Goal: Information Seeking & Learning: Check status

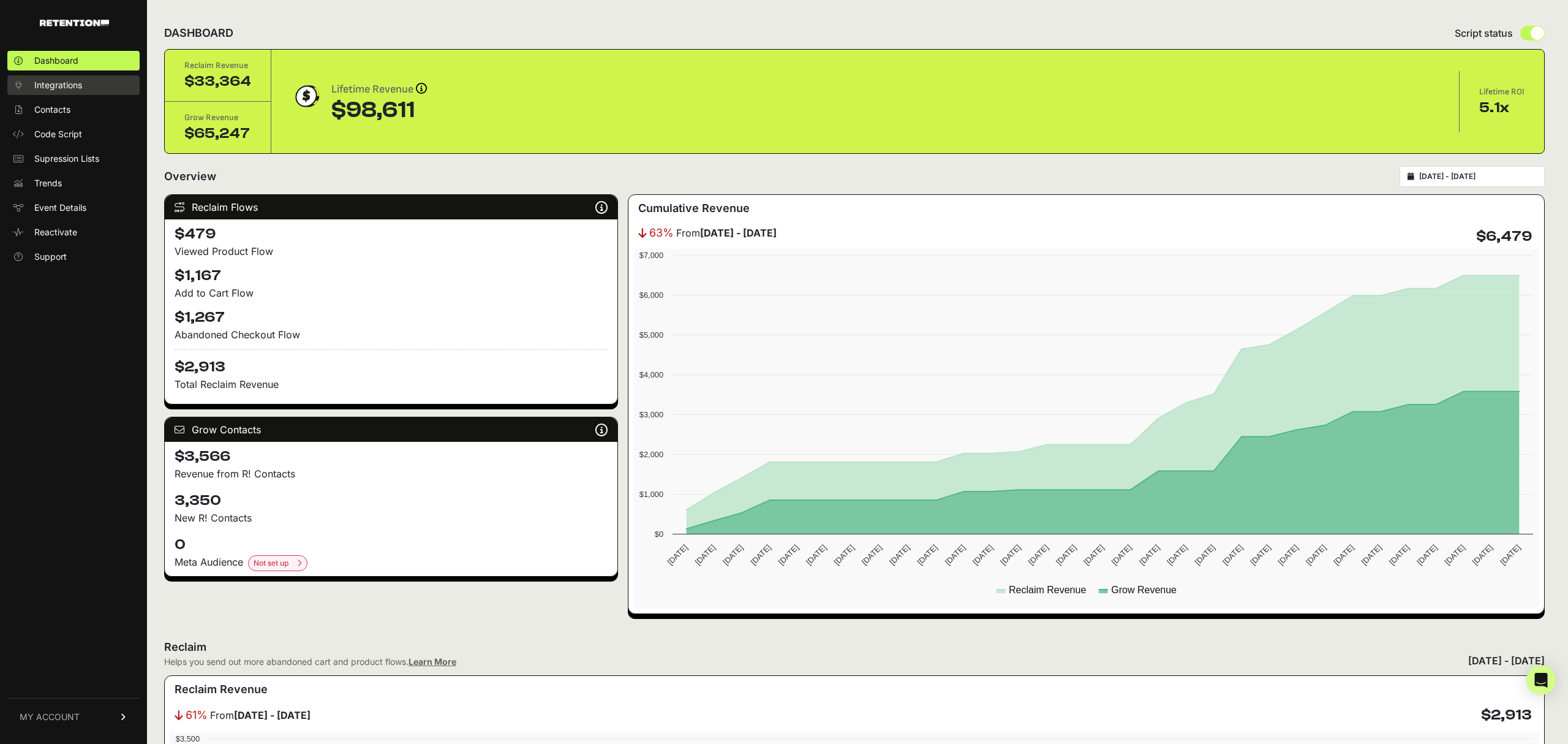
click at [60, 82] on span "Integrations" at bounding box center [58, 85] width 48 height 12
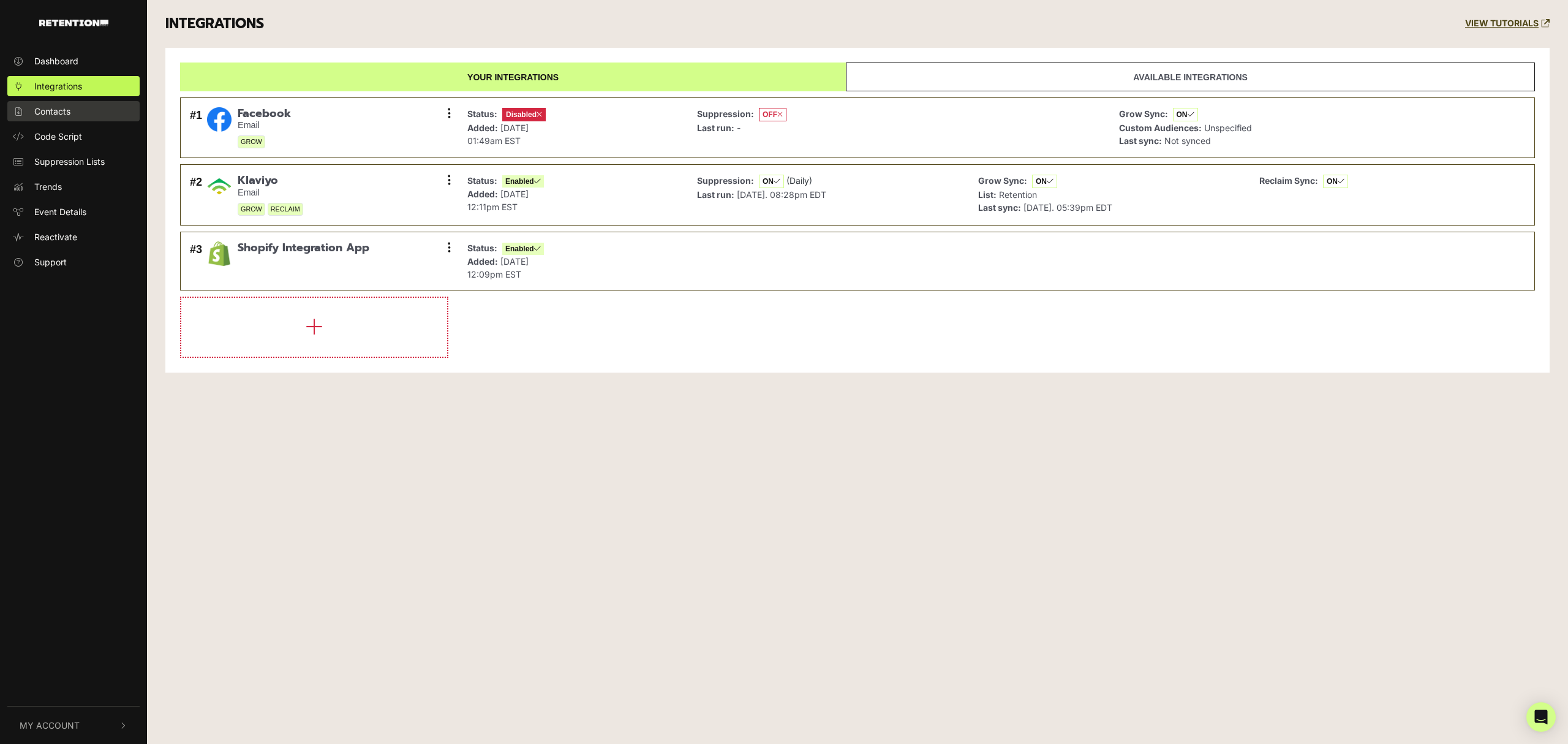
click at [53, 106] on span "Contacts" at bounding box center [52, 111] width 36 height 13
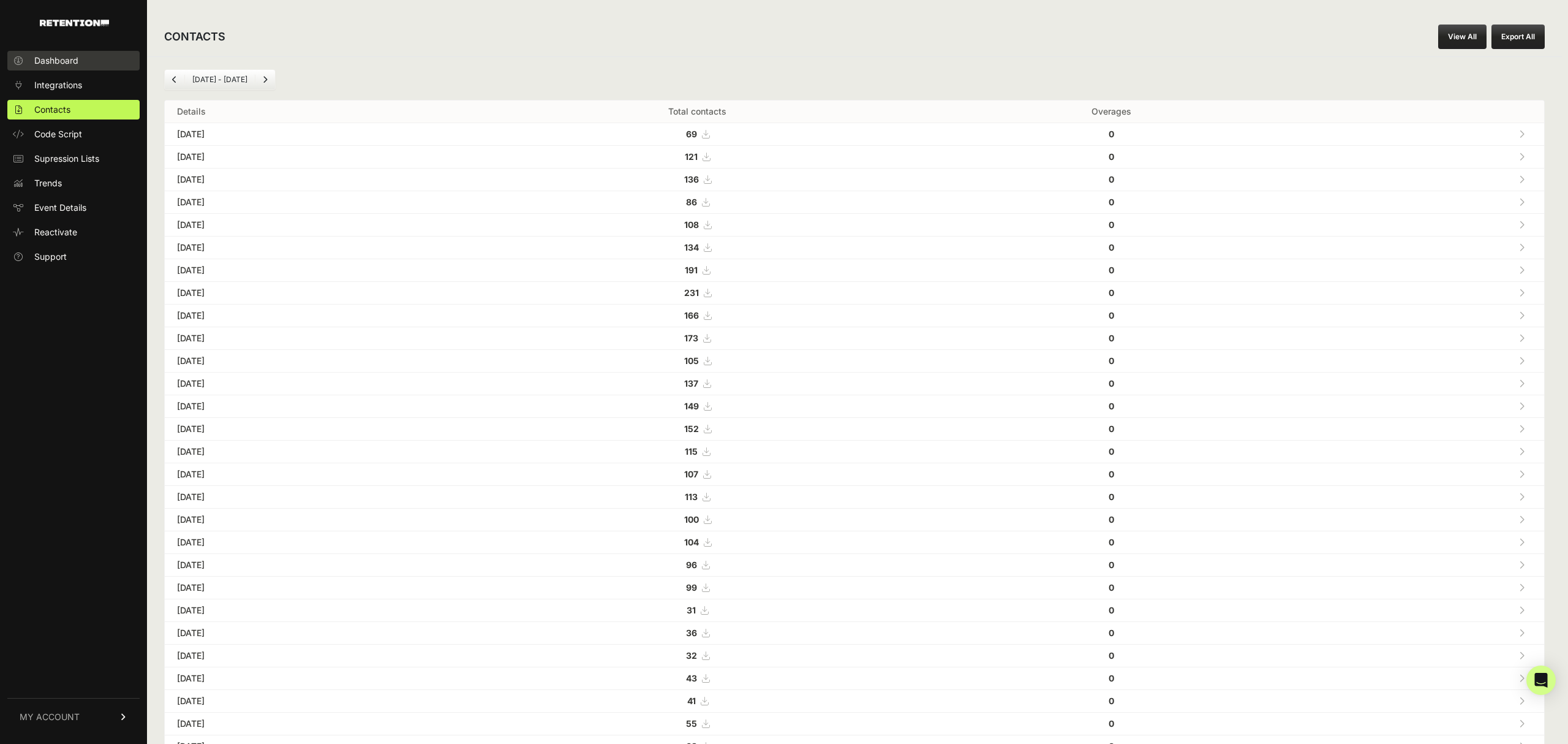
click at [75, 58] on span "Dashboard" at bounding box center [56, 60] width 44 height 12
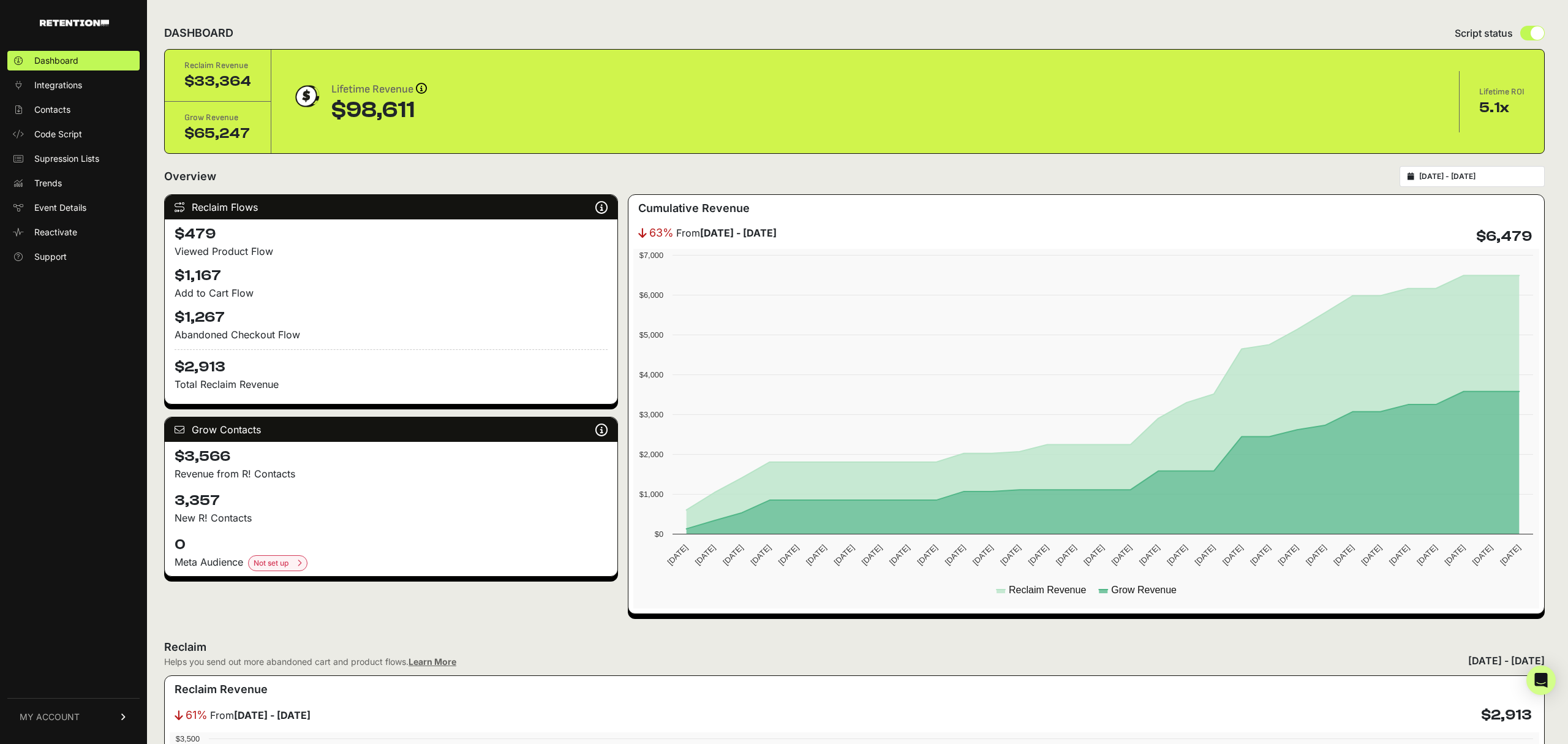
click at [1461, 171] on input "[DATE] - [DATE]" at bounding box center [1478, 176] width 118 height 10
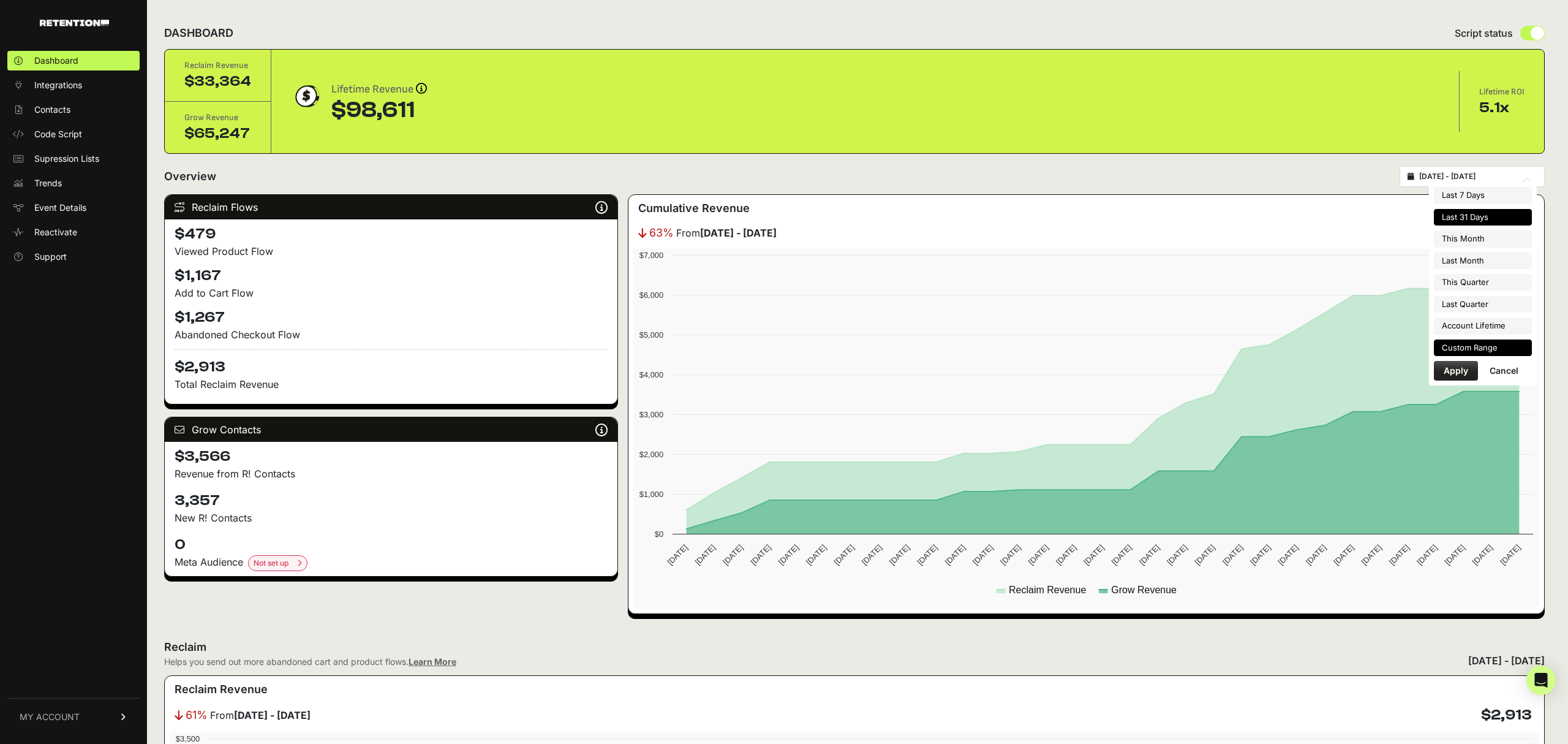
click at [1494, 351] on li "Custom Range" at bounding box center [1483, 348] width 98 height 17
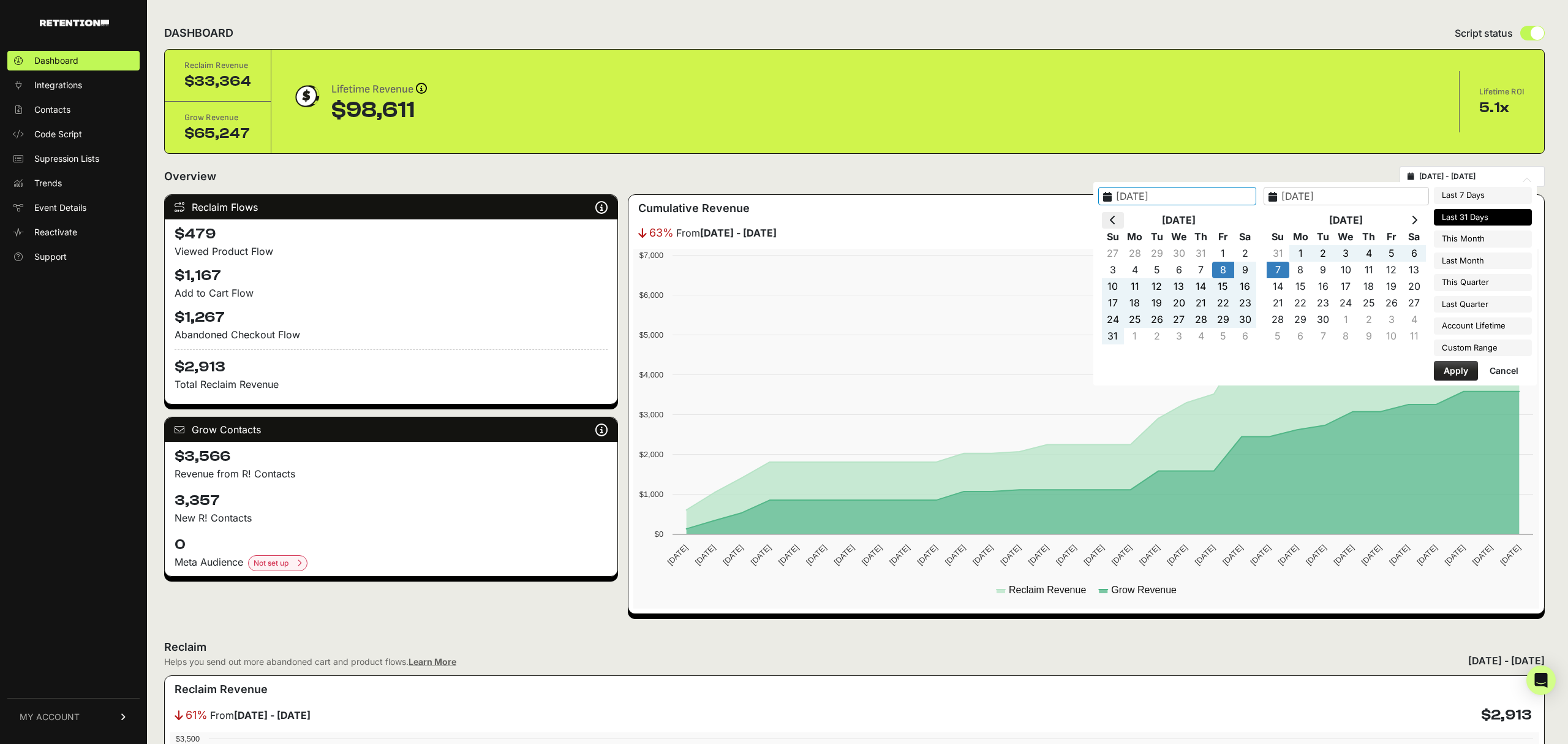
click at [1116, 222] on icon at bounding box center [1112, 220] width 6 height 10
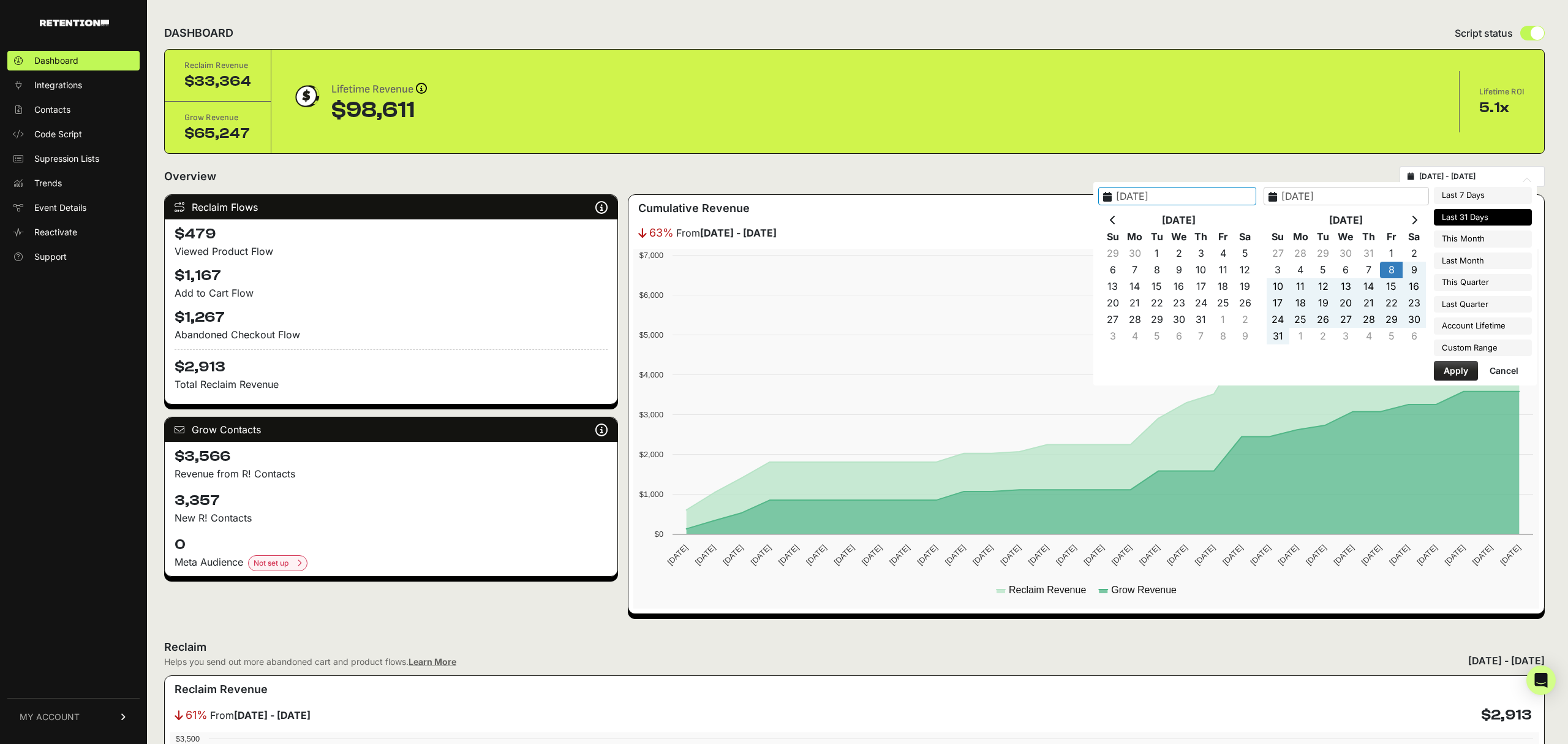
click at [1116, 222] on icon at bounding box center [1112, 220] width 6 height 10
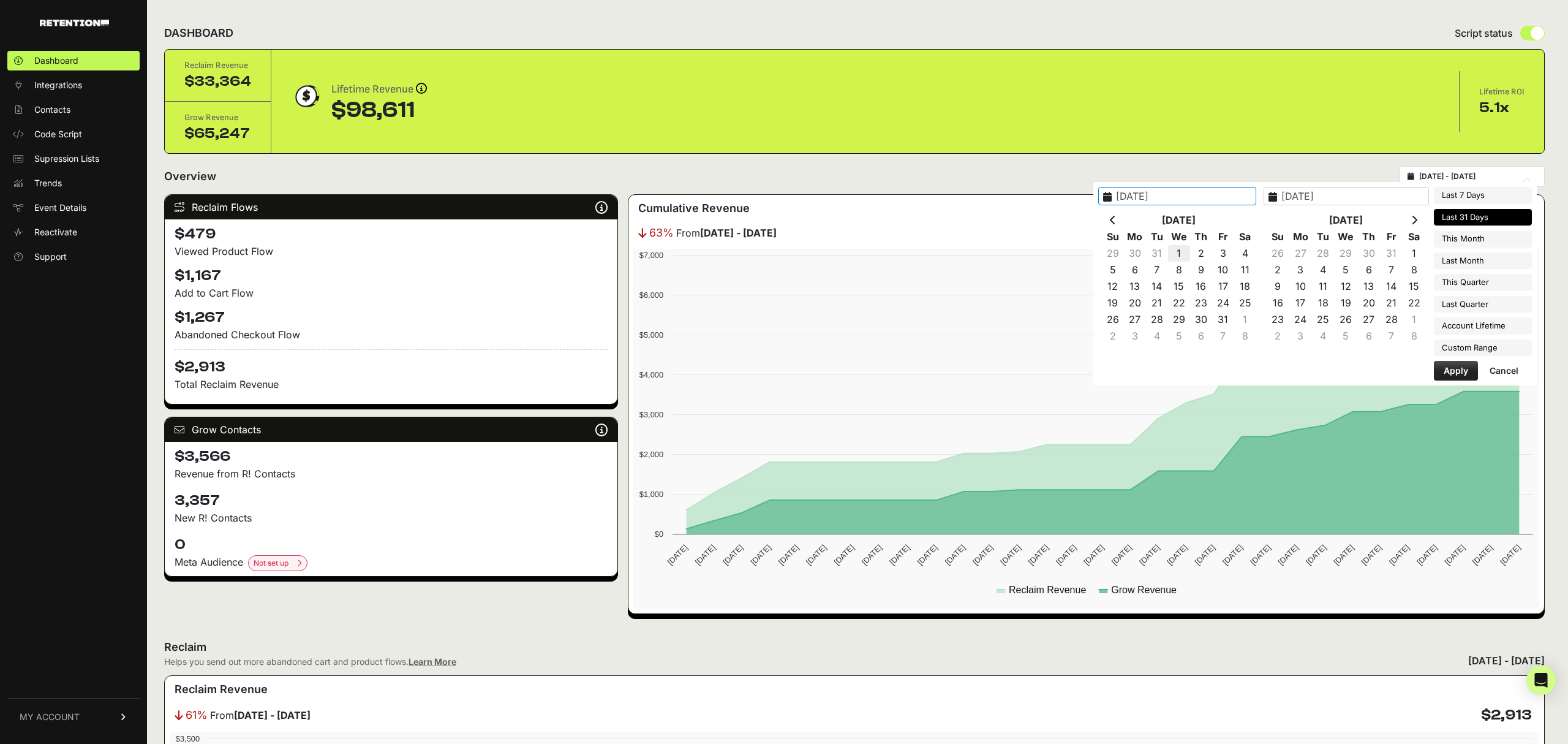
type input "2025-01-01"
click at [1420, 228] on th at bounding box center [1414, 220] width 23 height 16
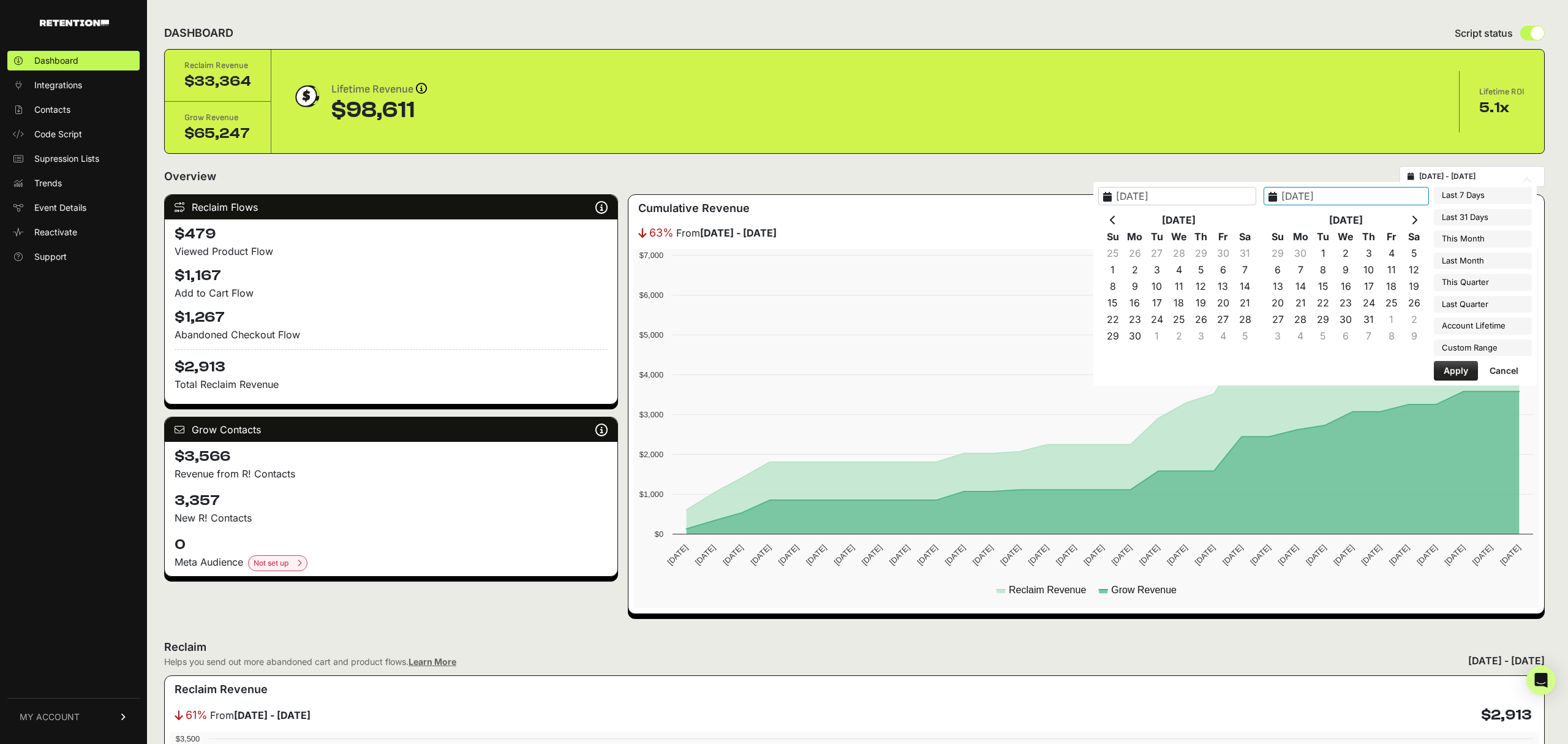
click at [1420, 228] on th at bounding box center [1414, 220] width 23 height 16
click at [1416, 228] on th at bounding box center [1414, 220] width 23 height 16
type input "2025-09-07"
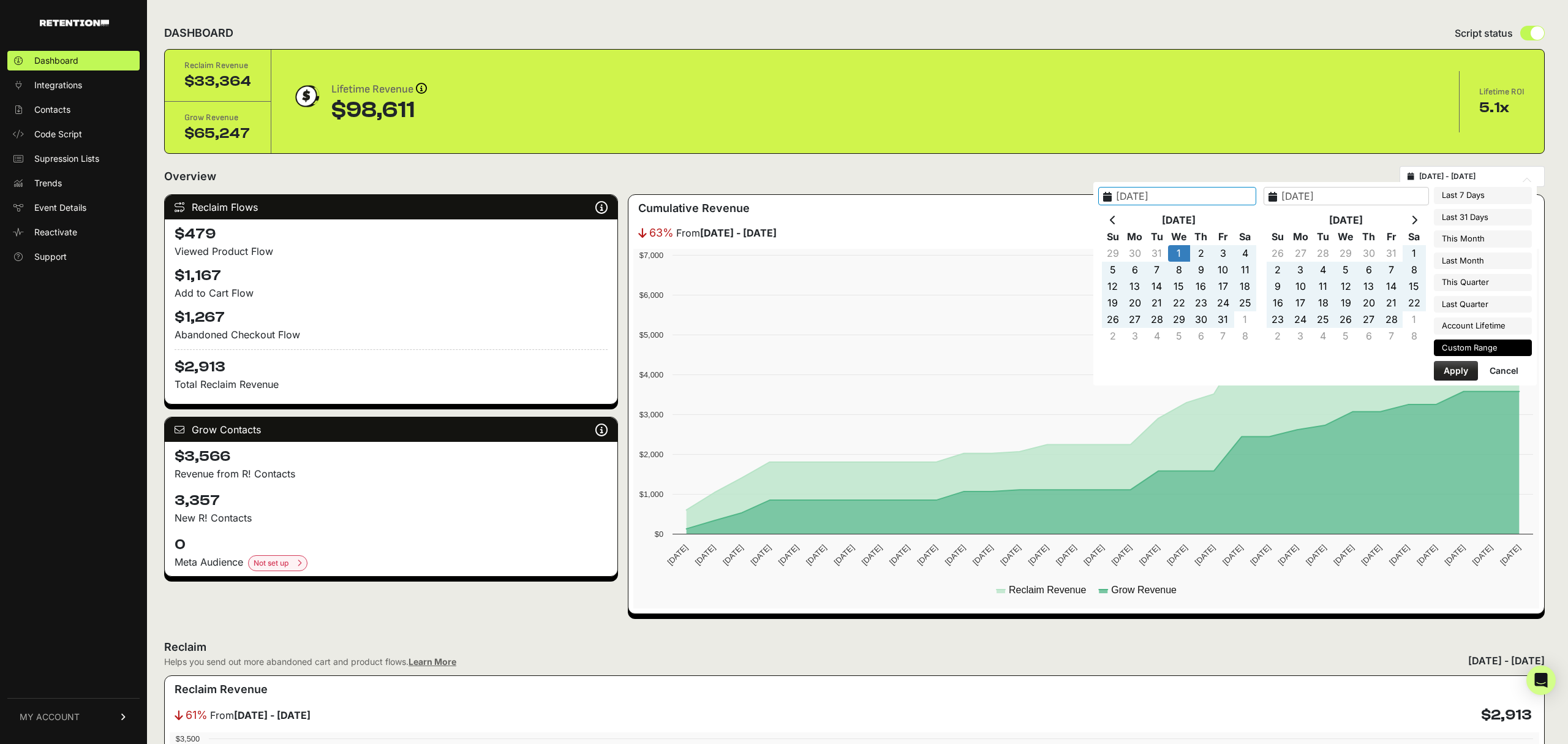
type input "2025-08-01"
type input "2025-08-31"
type input "2025-01-01"
type input "2025-09-07"
type input "2025-07-01"
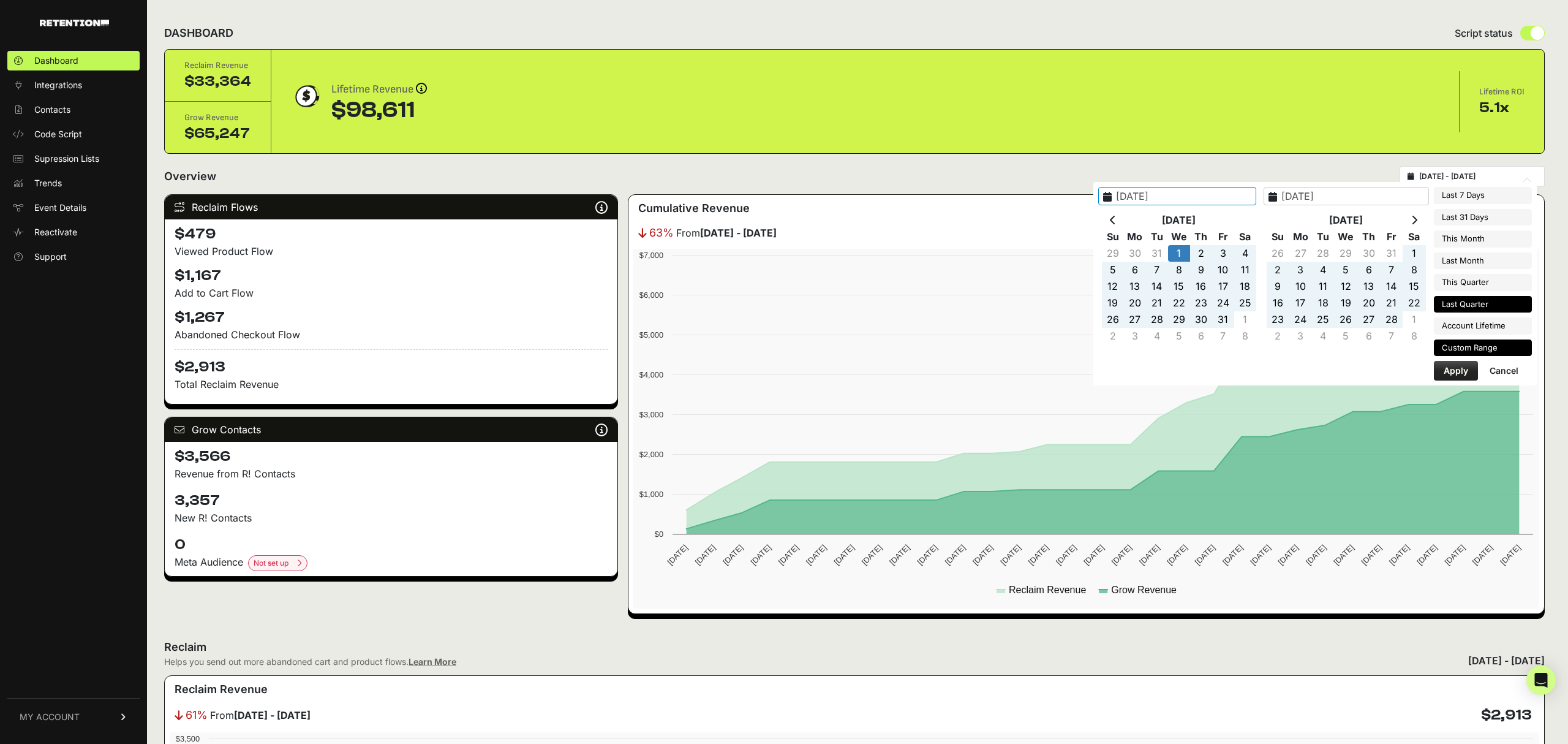
type input "2025-09-30"
type input "2025-01-01"
type input "2025-09-07"
type input "2025-04-01"
type input "2025-06-30"
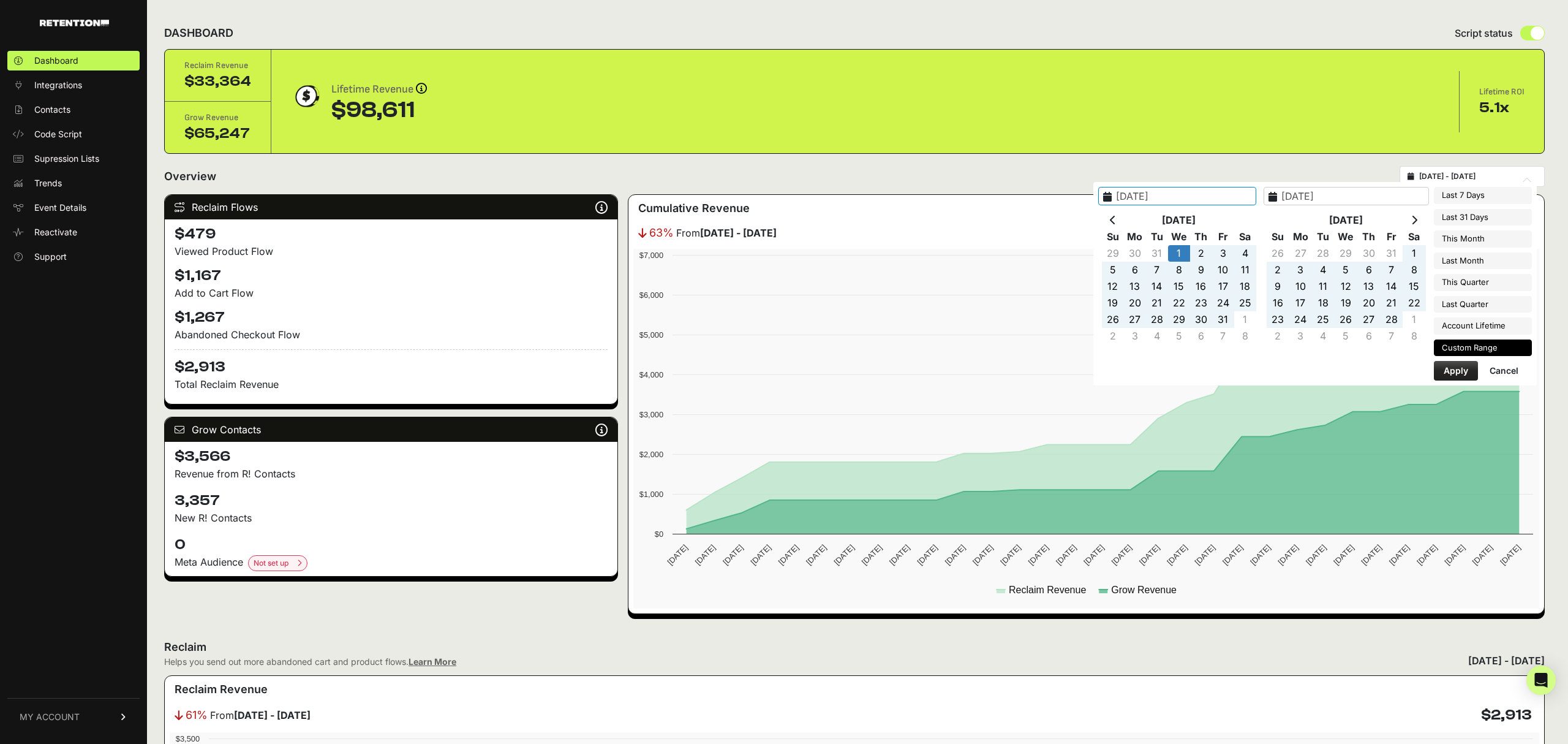
type input "2025-01-01"
type input "2025-09-07"
type input "2025-01-01"
click at [1464, 370] on button "Apply" at bounding box center [1456, 371] width 44 height 20
type input "2025-01-01 - 2025-09-07"
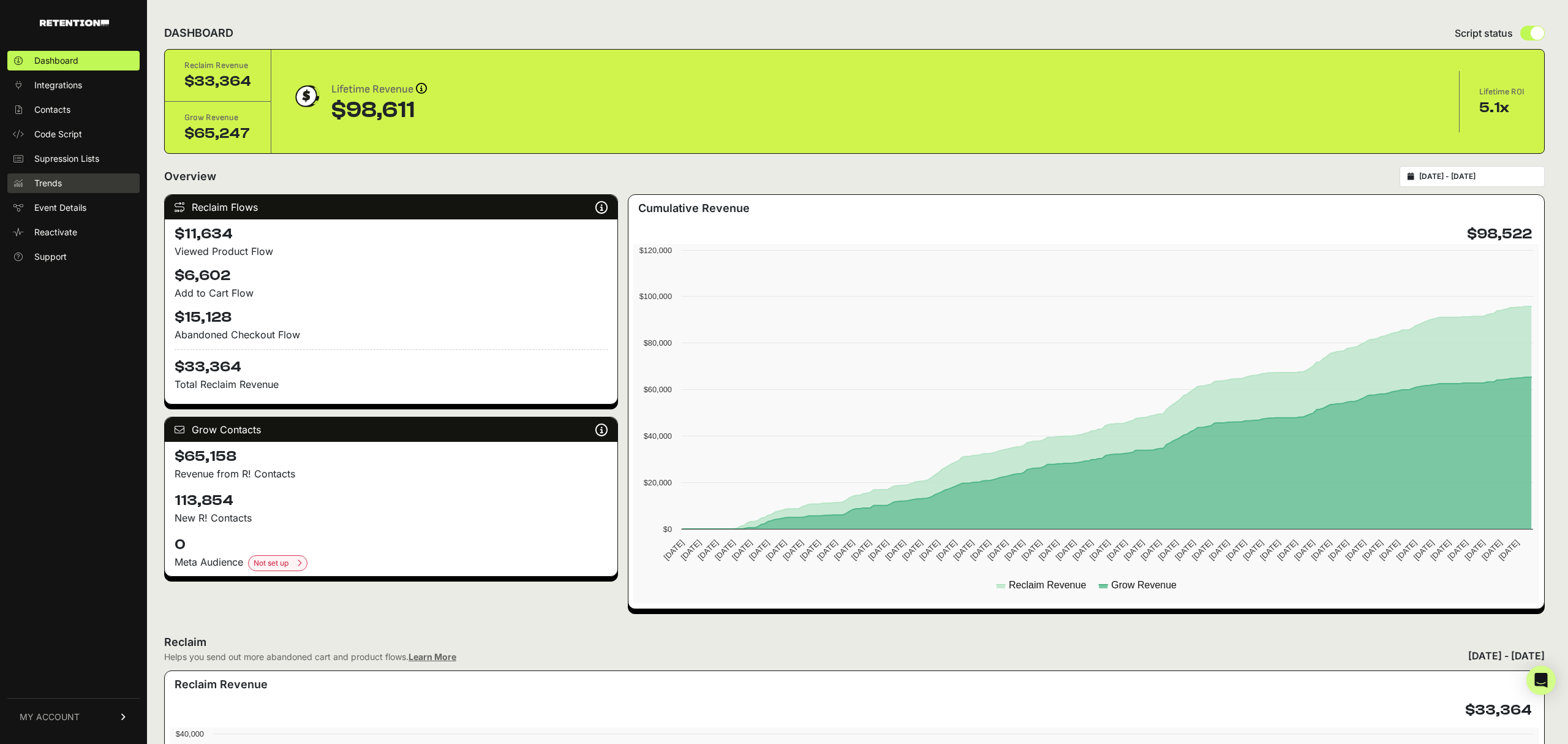
click at [65, 181] on link "Trends" at bounding box center [73, 183] width 132 height 20
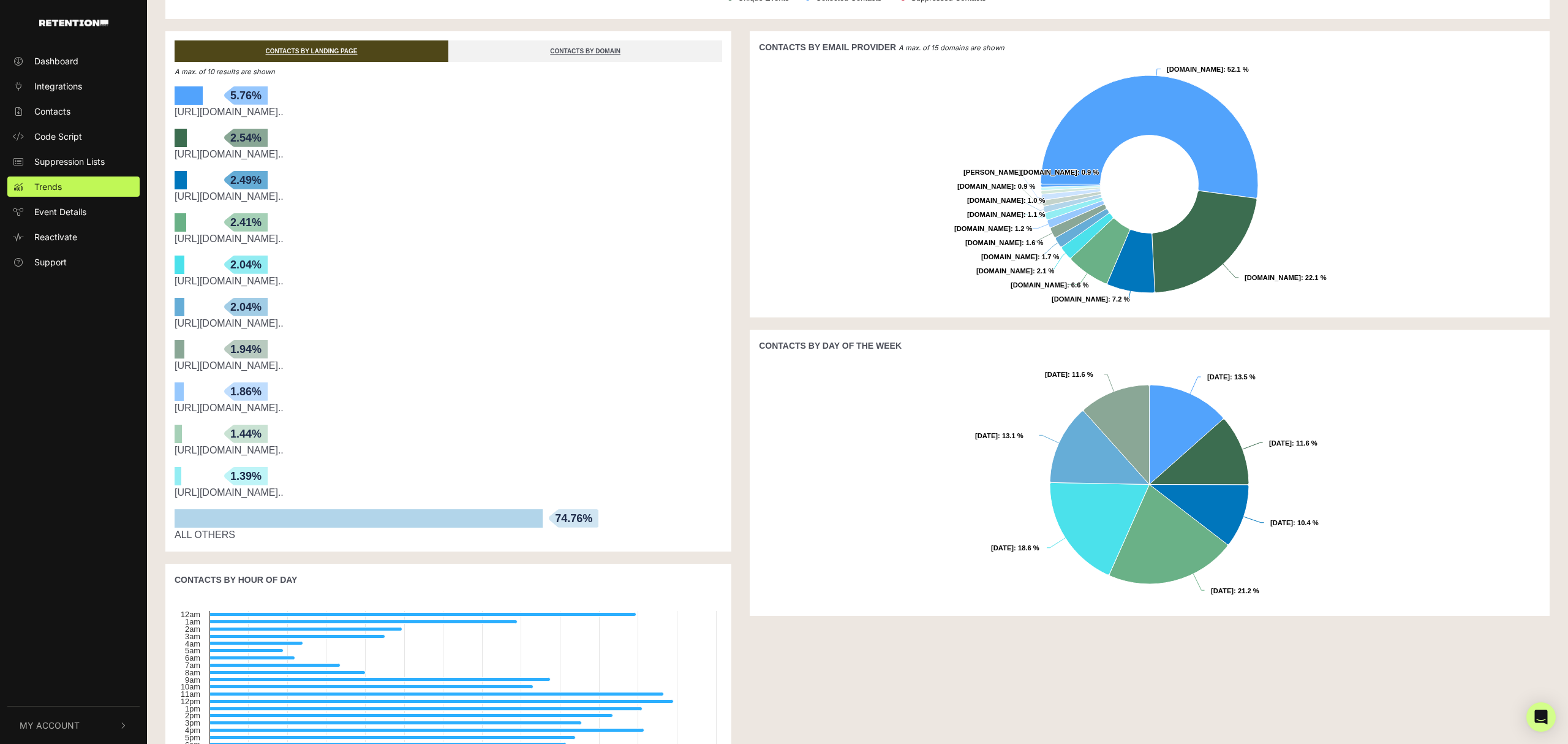
scroll to position [382, 0]
